Goal: Information Seeking & Learning: Check status

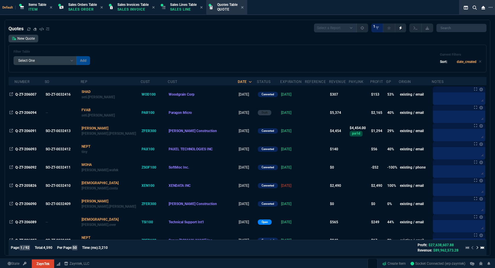
select select
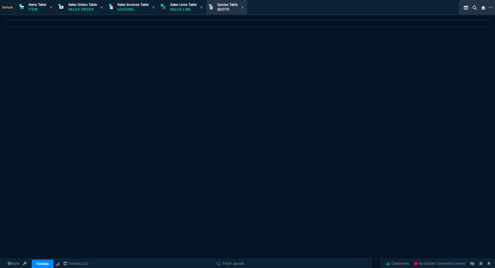
select select "12: ROSS"
select select
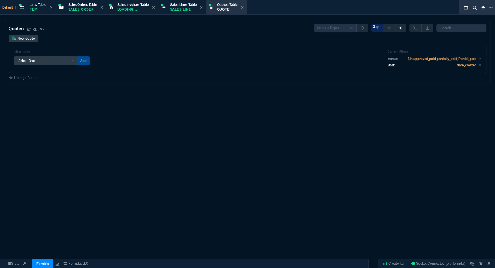
drag, startPoint x: 322, startPoint y: 102, endPoint x: 318, endPoint y: 99, distance: 5.0
click at [322, 102] on div "Quotes Select a Report Fruit (MTD) APPROVED Quotes 2 New Quote Filter Table Sel…" at bounding box center [247, 164] width 495 height 288
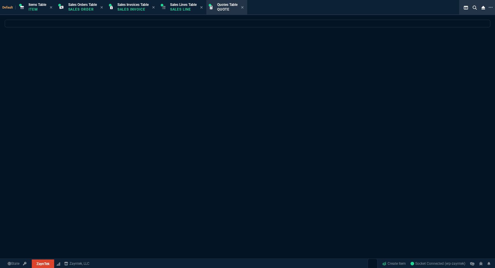
select select
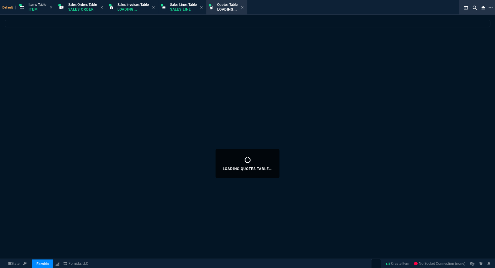
select select "12: [PERSON_NAME]"
select select
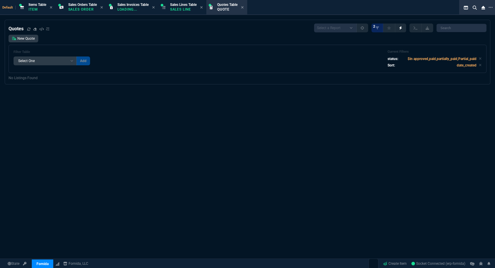
click at [359, 98] on div "Quotes Select a Report Fruit (MTD) APPROVED Quotes 2 New Quote Filter Table Sel…" at bounding box center [247, 164] width 495 height 288
click at [19, 119] on div "Quotes Select a Report Fruit (MTD) APPROVED Quotes 2 New Quote Filter Table Sel…" at bounding box center [247, 164] width 495 height 288
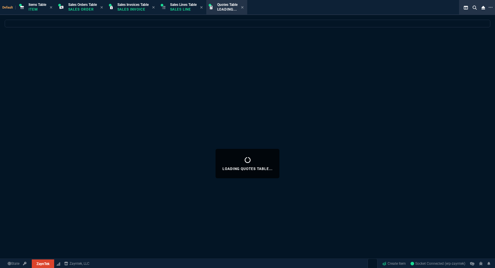
select select
